Goal: Find contact information: Find contact information

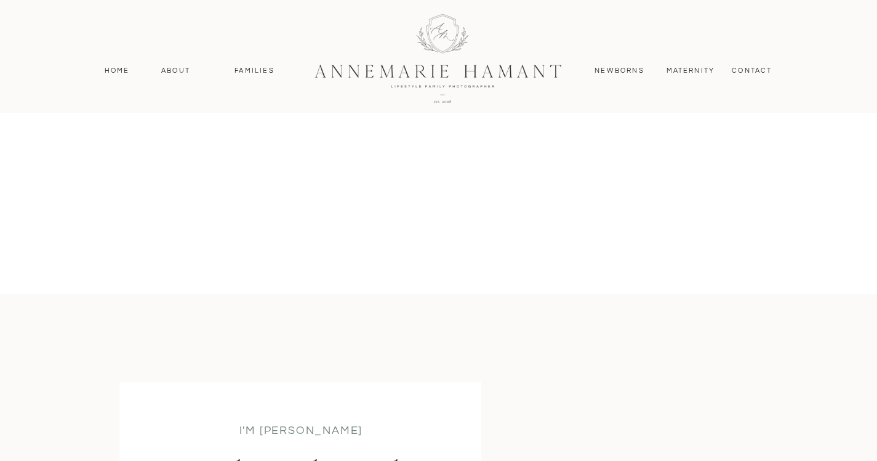
scroll to position [1260, 0]
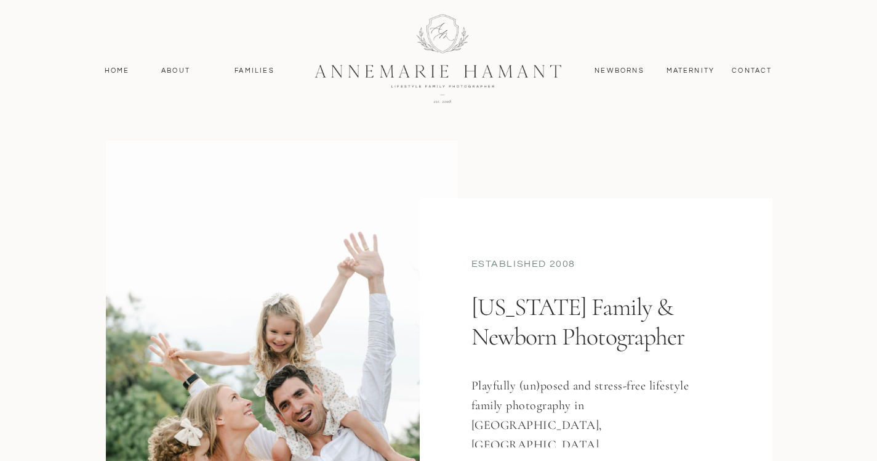
click at [741, 62] on div at bounding box center [438, 56] width 877 height 113
click at [742, 67] on nav "contact" at bounding box center [753, 70] width 54 height 11
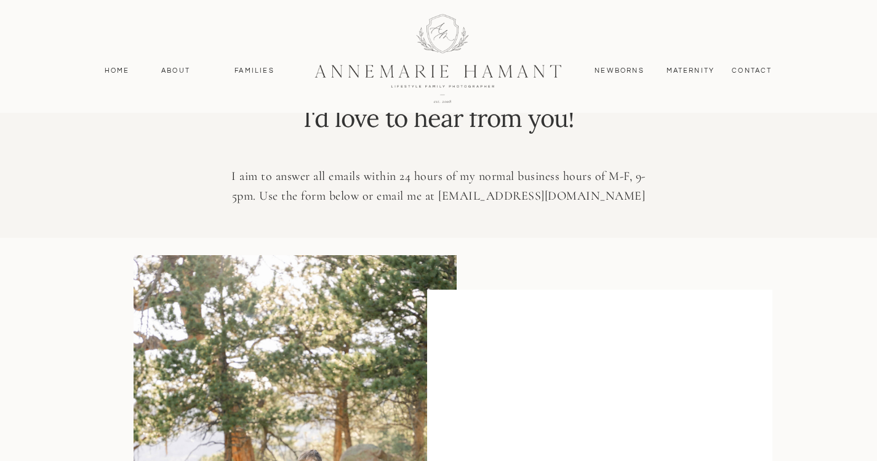
scroll to position [93, 0]
